Goal: Task Accomplishment & Management: Complete application form

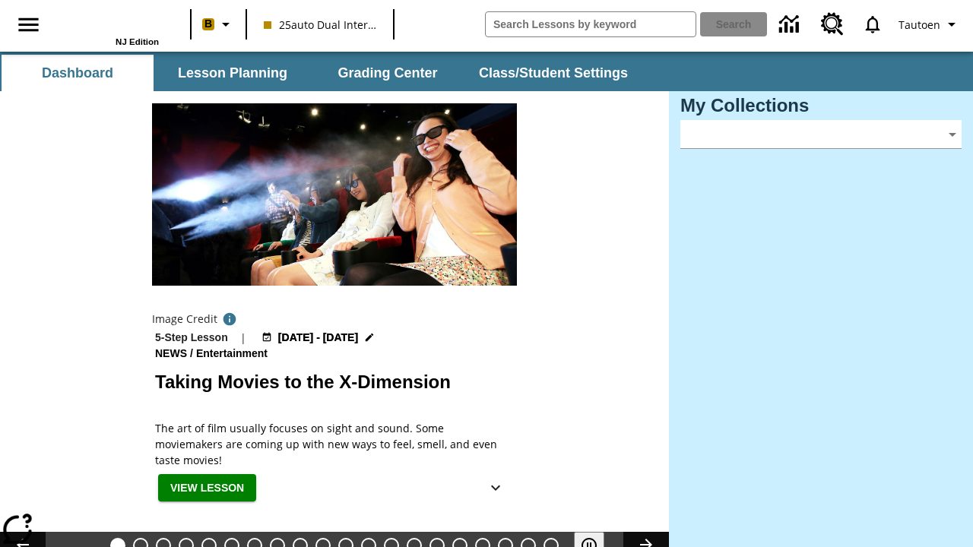
type input "-1"
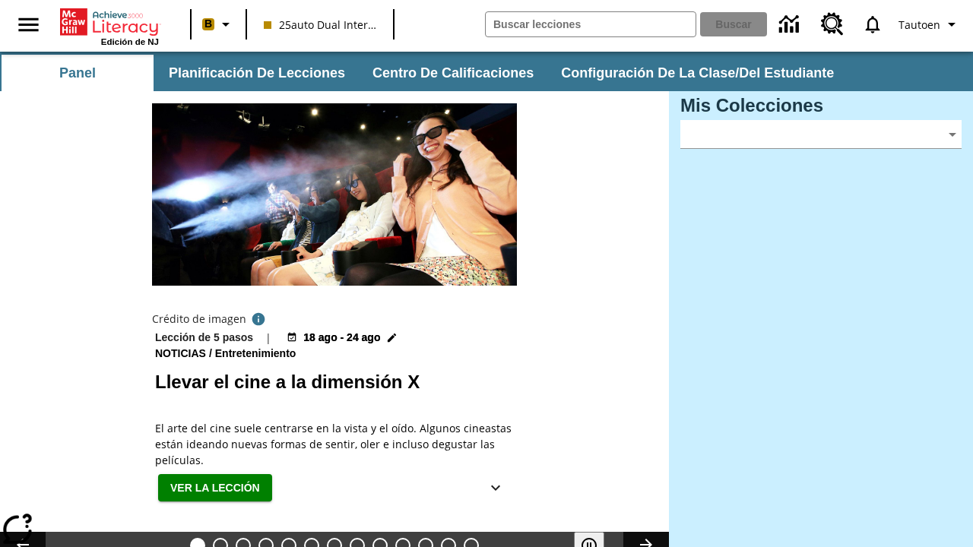
type input "-1"
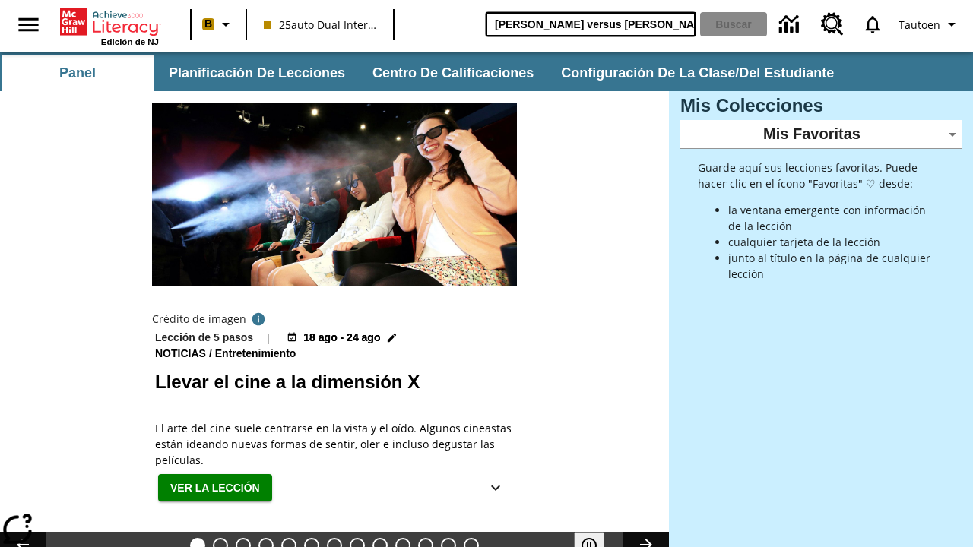
type input "[PERSON_NAME] versus [PERSON_NAME]"
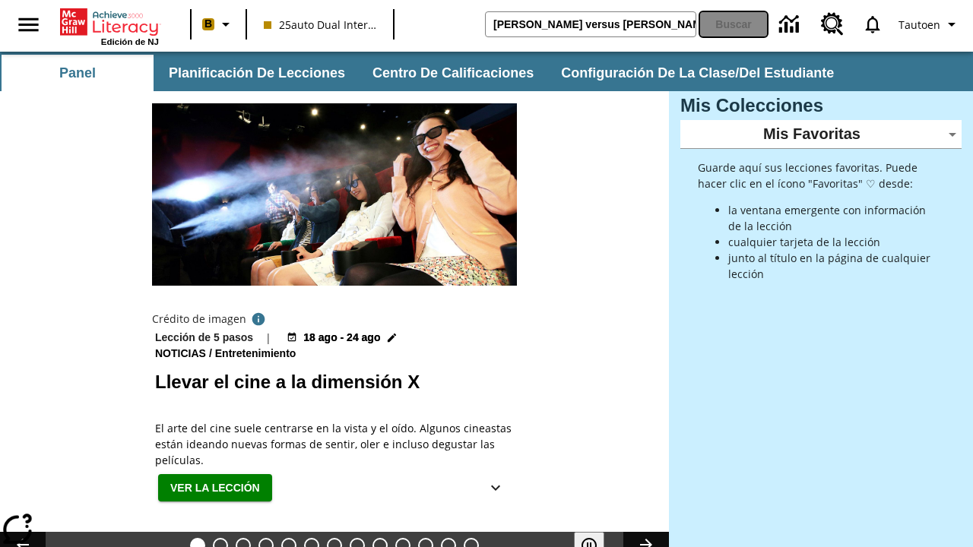
click at [734, 24] on button "Buscar" at bounding box center [733, 24] width 67 height 24
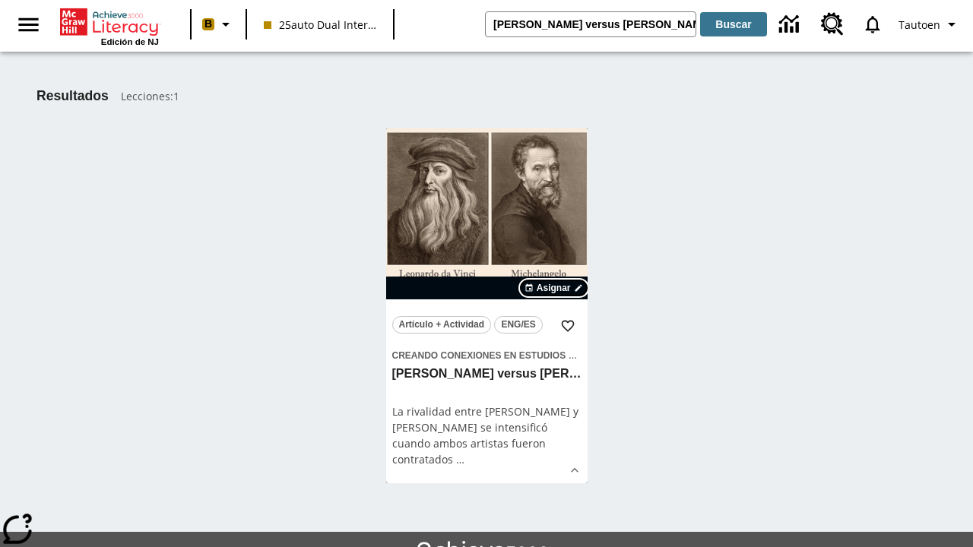
click at [553, 288] on span "Asignar" at bounding box center [553, 288] width 34 height 14
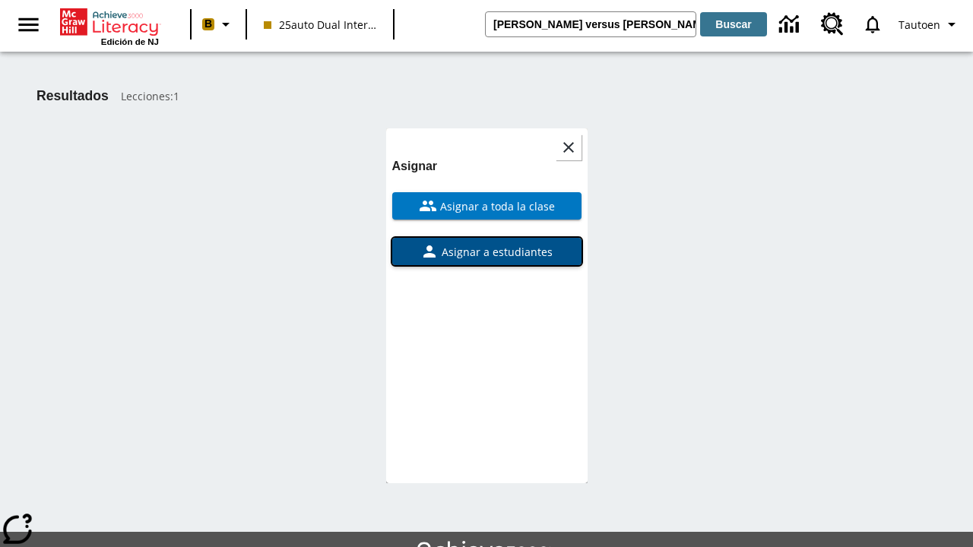
click at [486, 244] on span "Asignar a estudiantes" at bounding box center [495, 252] width 114 height 16
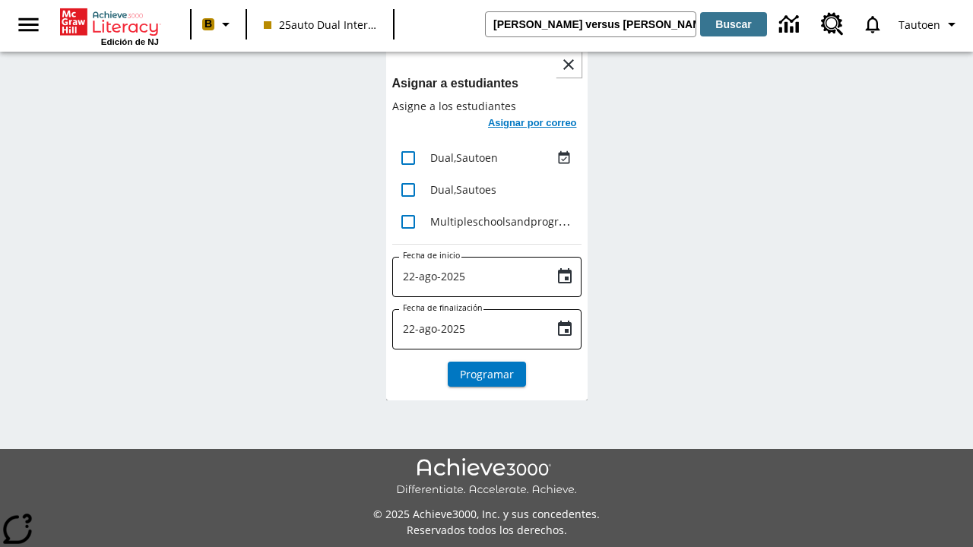
click at [530, 125] on h6 "Asignar por correo" at bounding box center [532, 123] width 89 height 17
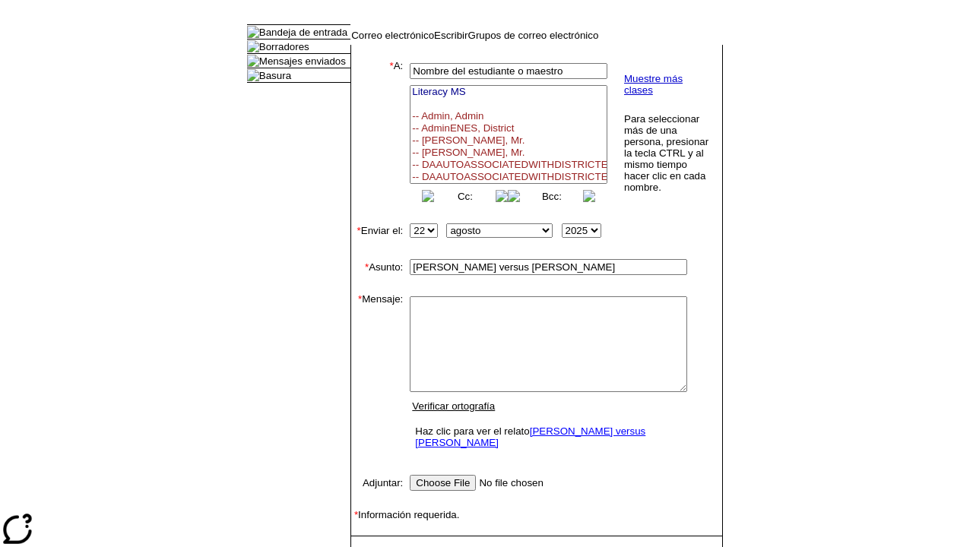
select select "U,21476361,1"
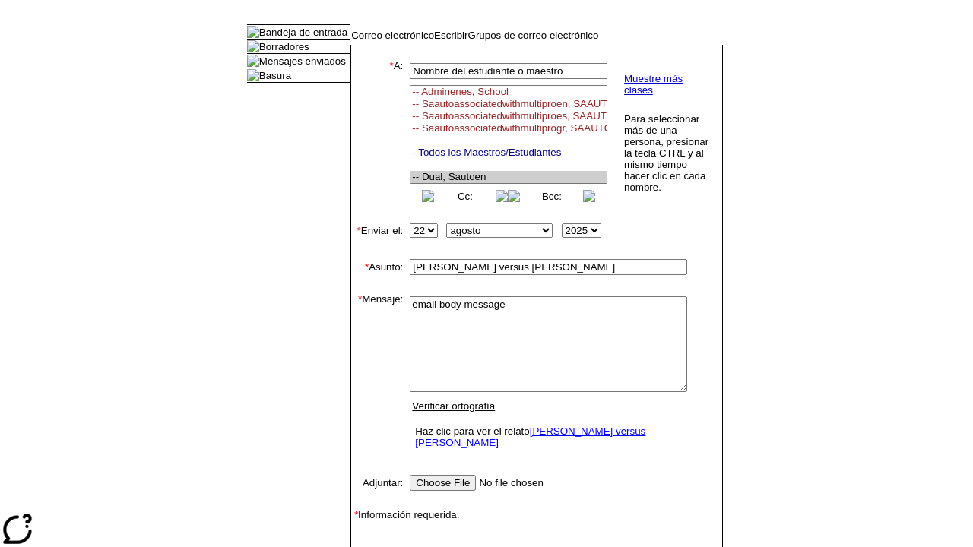
type textarea "email body message"
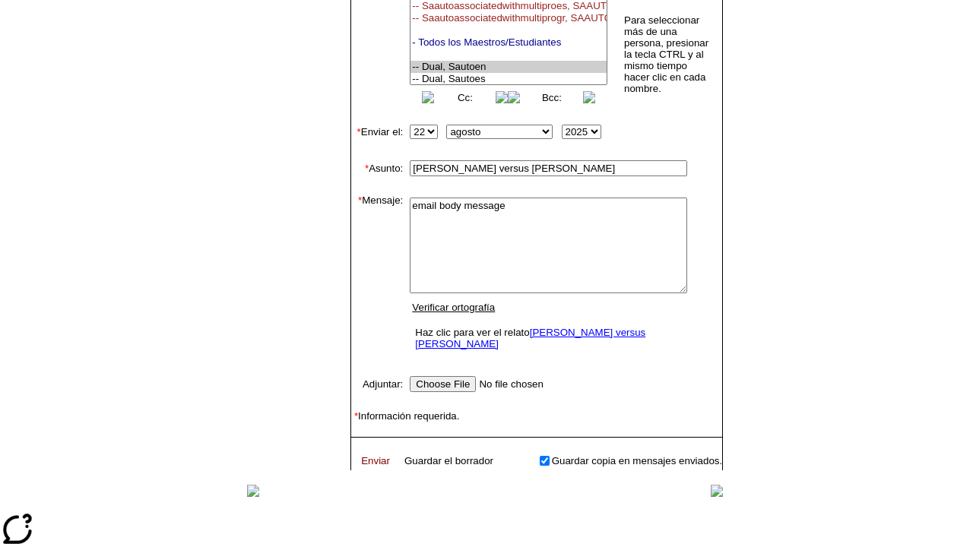
scroll to position [103, 0]
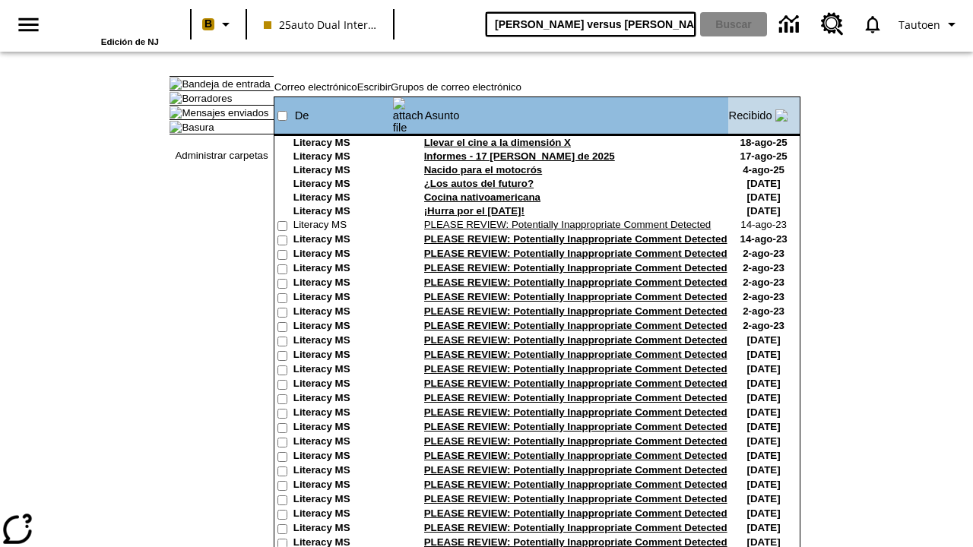
type input "[PERSON_NAME] versus [PERSON_NAME]"
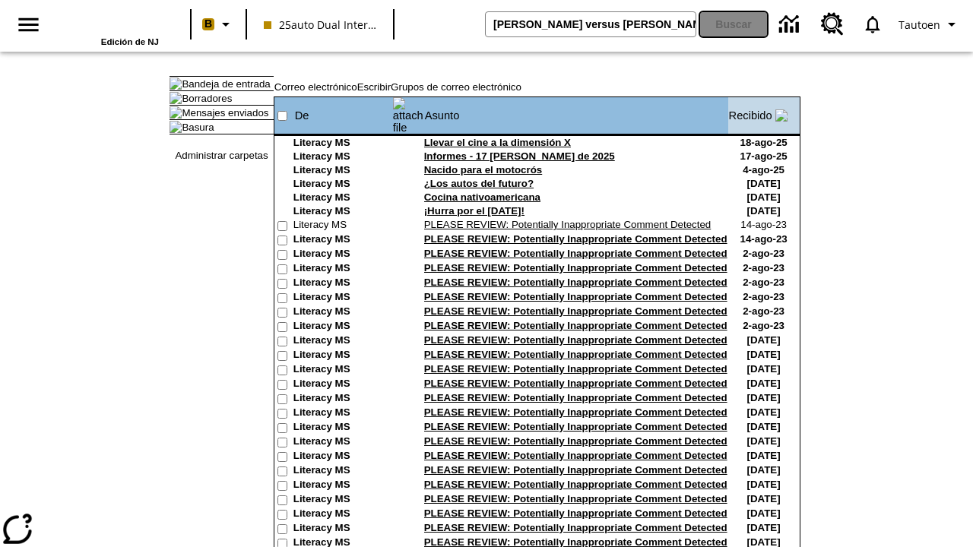
click at [734, 24] on button "Buscar" at bounding box center [733, 24] width 67 height 24
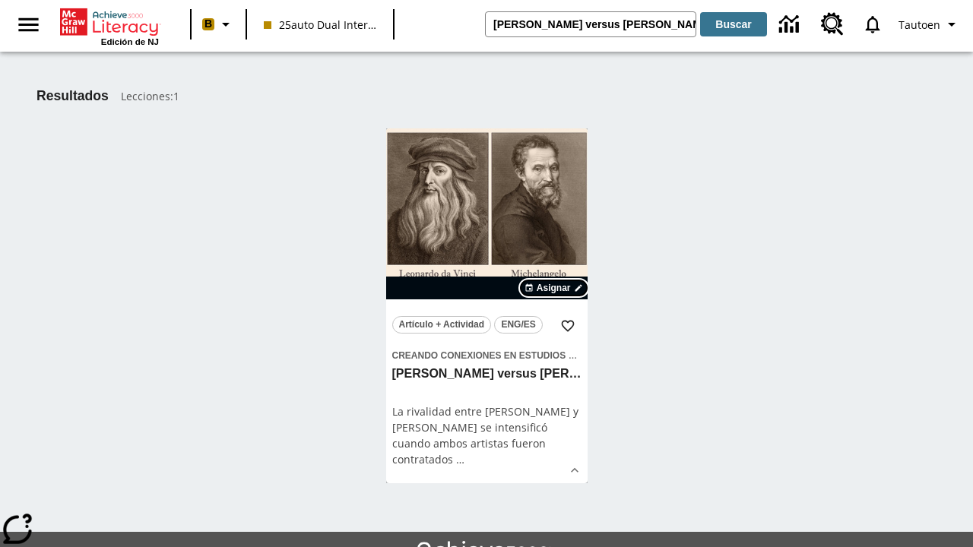
click at [553, 288] on span "Asignar" at bounding box center [553, 288] width 34 height 14
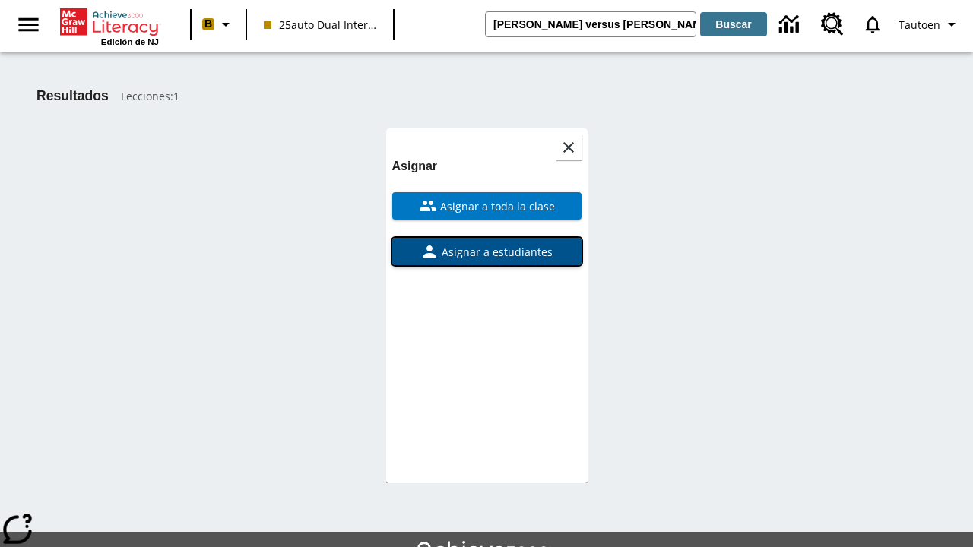
click at [486, 244] on span "Asignar a estudiantes" at bounding box center [495, 252] width 114 height 16
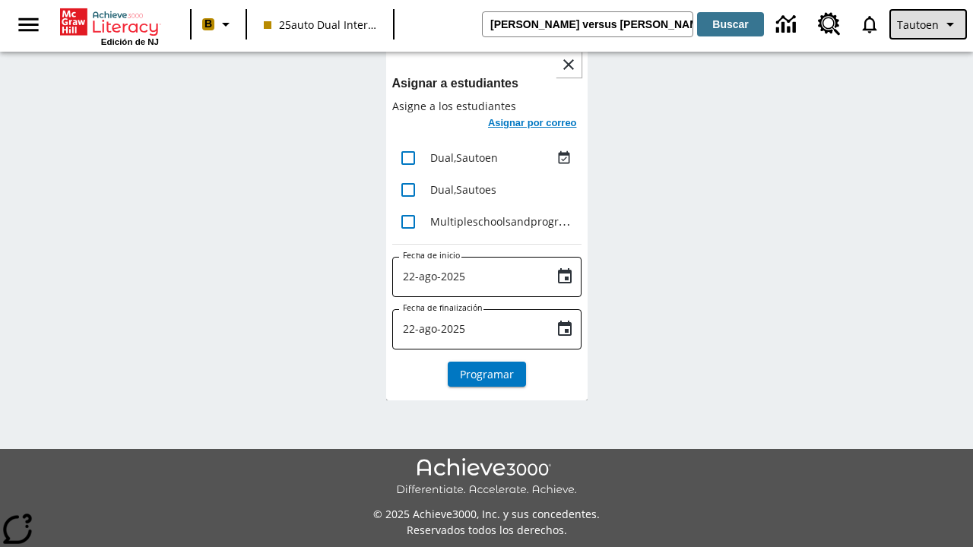
click at [929, 24] on span "Tautoen" at bounding box center [918, 25] width 42 height 16
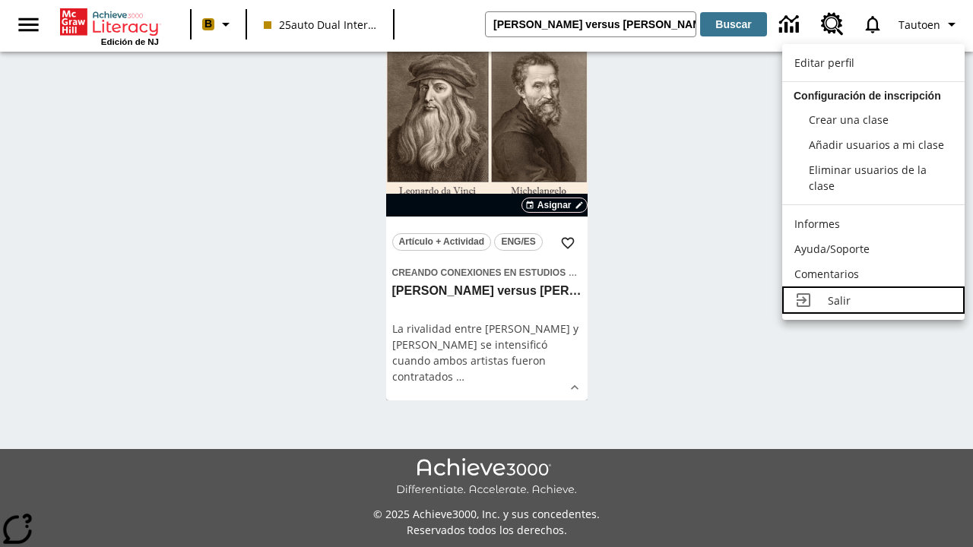
click at [871, 293] on div "Salir" at bounding box center [889, 301] width 125 height 16
